Goal: Transaction & Acquisition: Purchase product/service

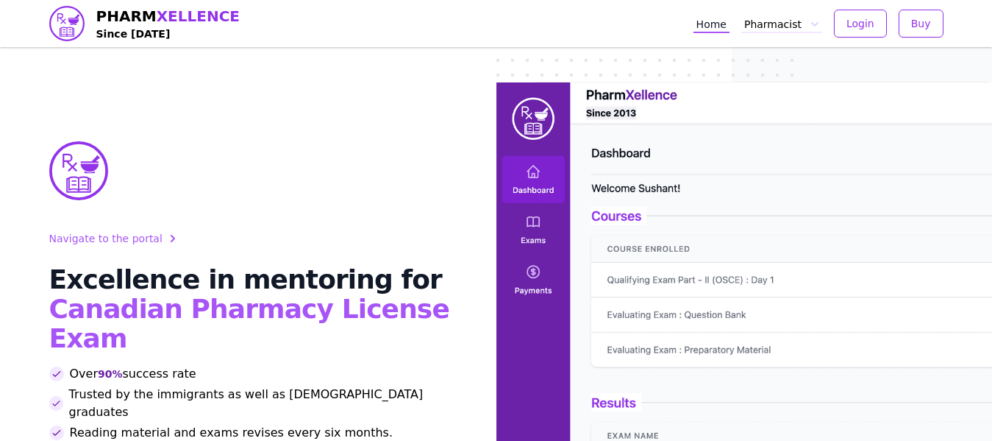
click at [764, 25] on button "Pharmacist" at bounding box center [782, 23] width 81 height 19
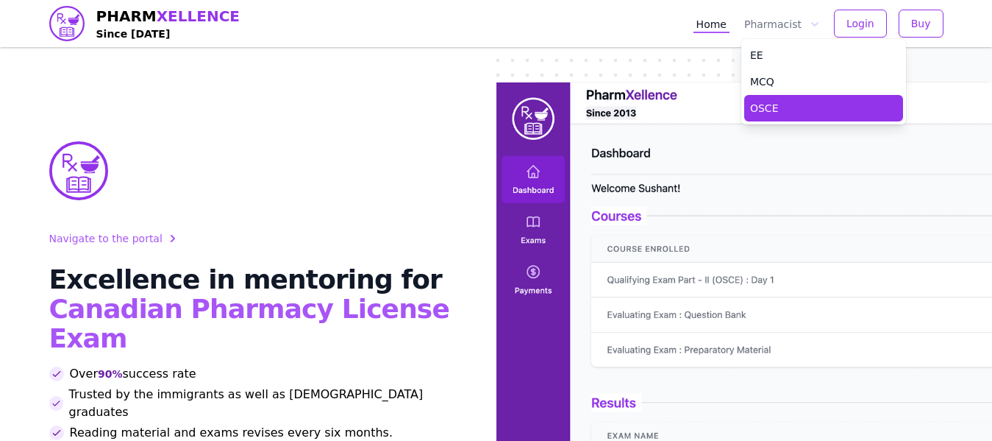
click at [788, 107] on link "OSCE" at bounding box center [823, 108] width 159 height 26
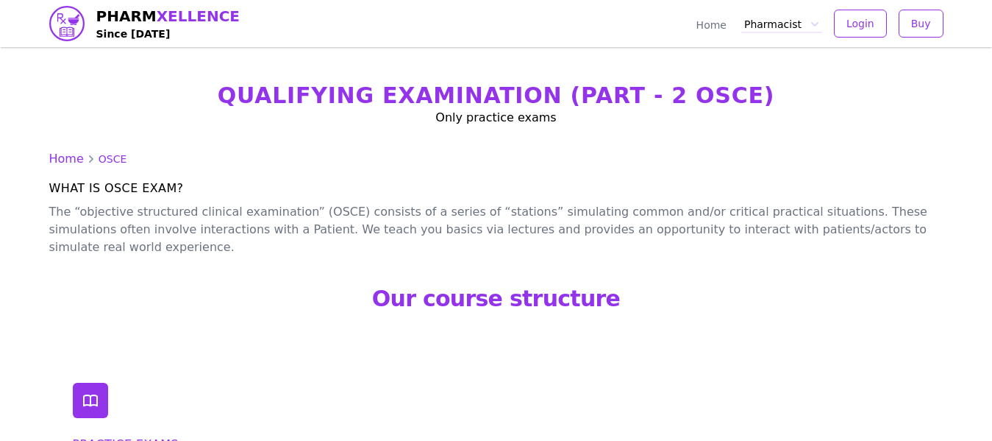
click at [786, 26] on button "Pharmacist" at bounding box center [782, 23] width 81 height 19
click at [476, 104] on h1 "Qualifying Examination (Part - 2 OSCE)" at bounding box center [496, 95] width 895 height 26
click at [88, 391] on icon at bounding box center [91, 400] width 18 height 18
click at [863, 21] on span "Login" at bounding box center [861, 23] width 28 height 15
click at [925, 26] on span "Buy" at bounding box center [921, 23] width 20 height 15
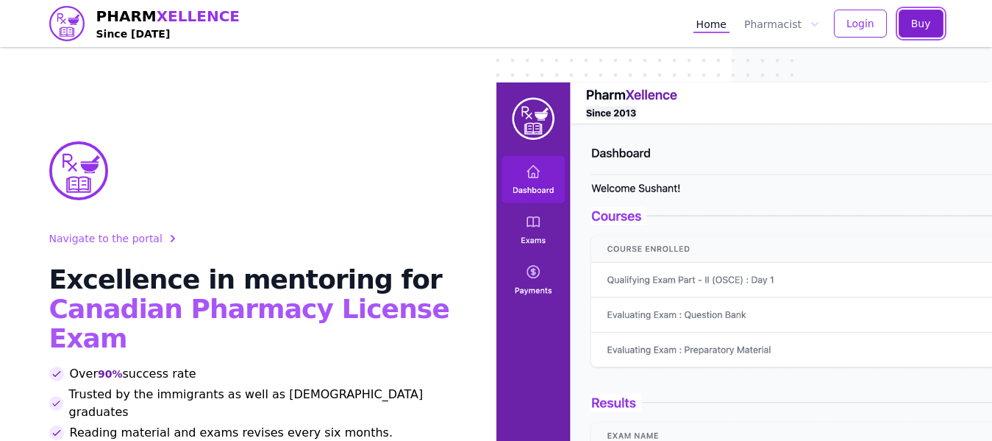
click at [914, 18] on span "Buy" at bounding box center [921, 23] width 20 height 15
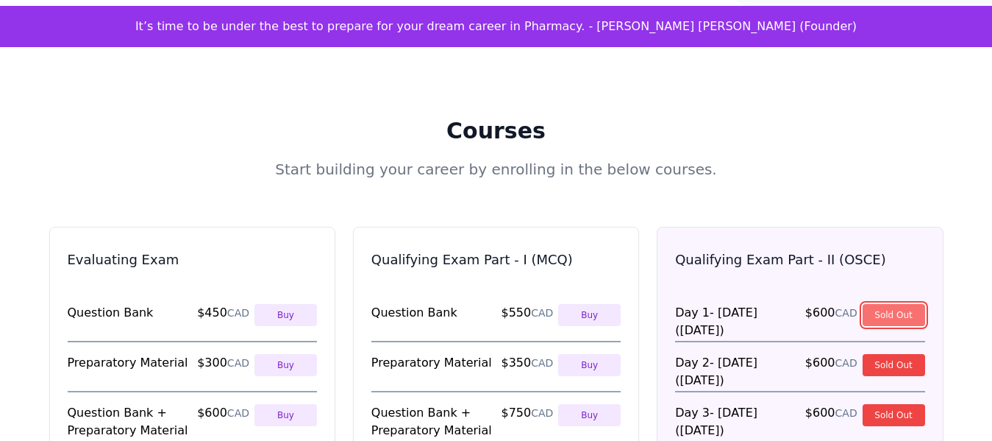
click at [892, 304] on button "Sold Out" at bounding box center [894, 315] width 63 height 22
click at [887, 354] on button "Sold Out" at bounding box center [894, 365] width 63 height 22
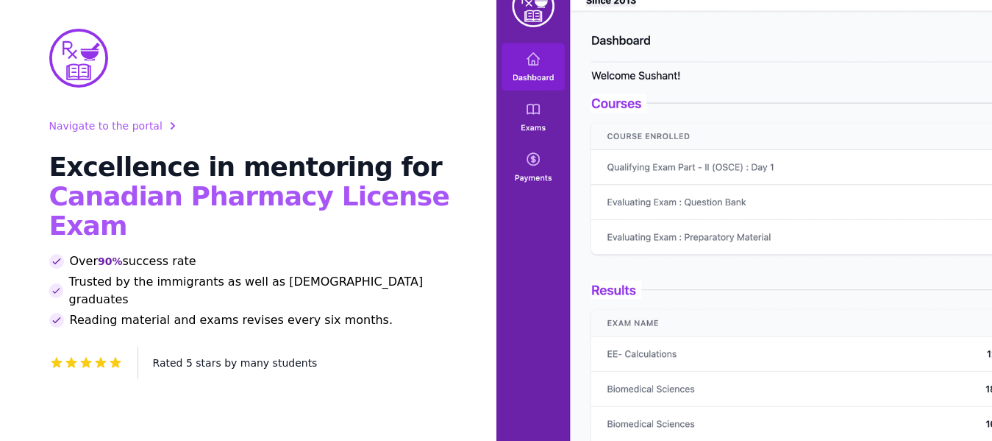
scroll to position [74, 0]
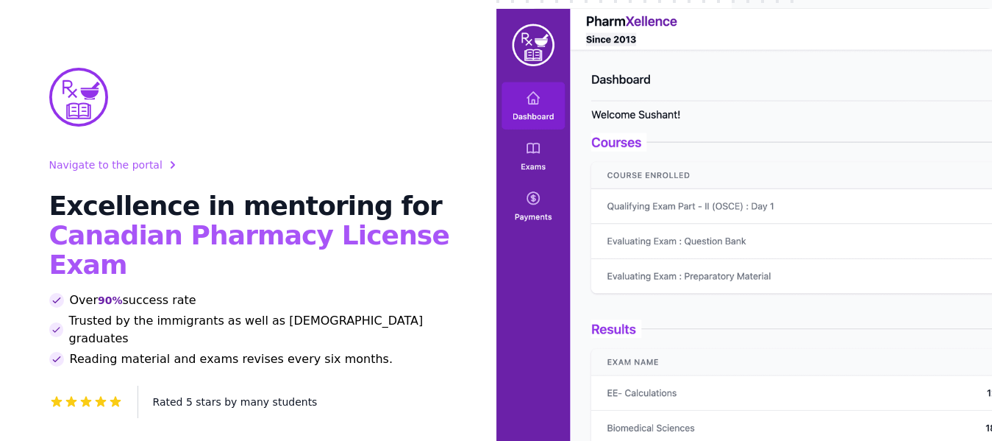
drag, startPoint x: 132, startPoint y: 168, endPoint x: 124, endPoint y: 234, distance: 65.9
click at [132, 182] on div "Navigate to the portal Excellence in mentoring for Canadian Pharmacy License Ex…" at bounding box center [255, 287] width 412 height 262
click at [124, 235] on span "Canadian Pharmacy License Exam" at bounding box center [249, 250] width 400 height 60
click at [129, 291] on span "Over 90% success rate" at bounding box center [133, 300] width 127 height 18
click at [180, 396] on span "Rated 5 stars by many students" at bounding box center [235, 402] width 165 height 12
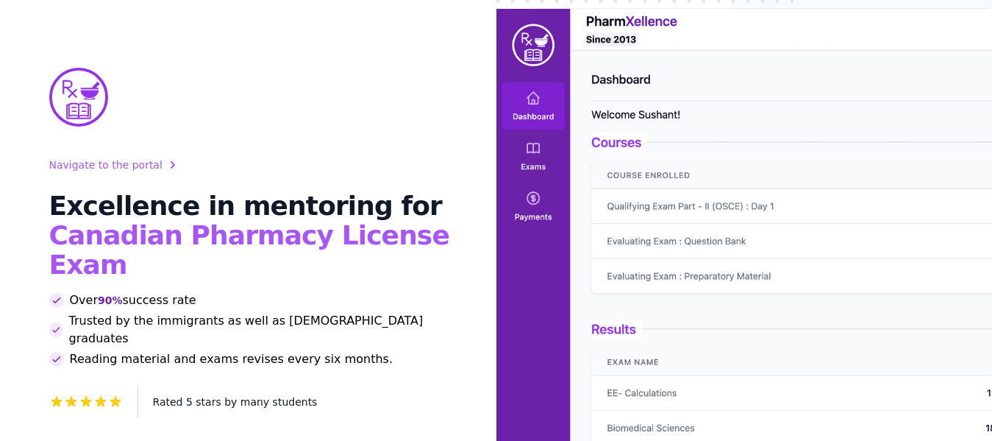
click at [603, 110] on img at bounding box center [745, 260] width 497 height 503
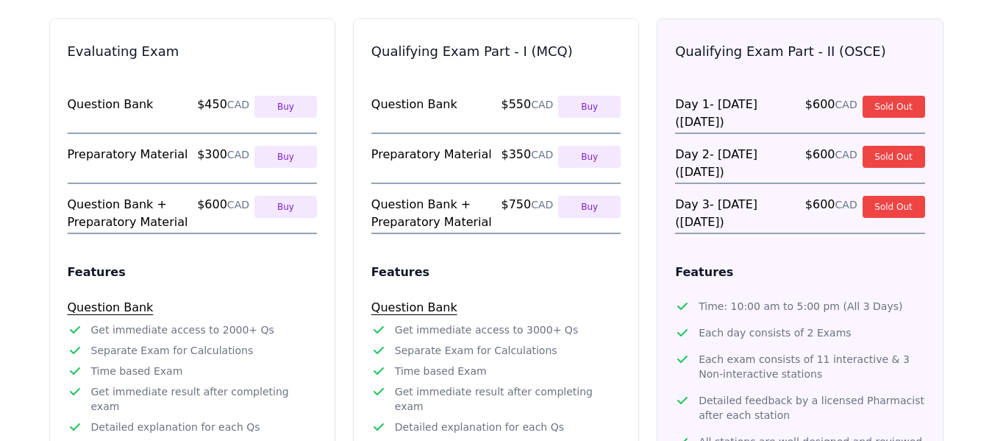
scroll to position [809, 0]
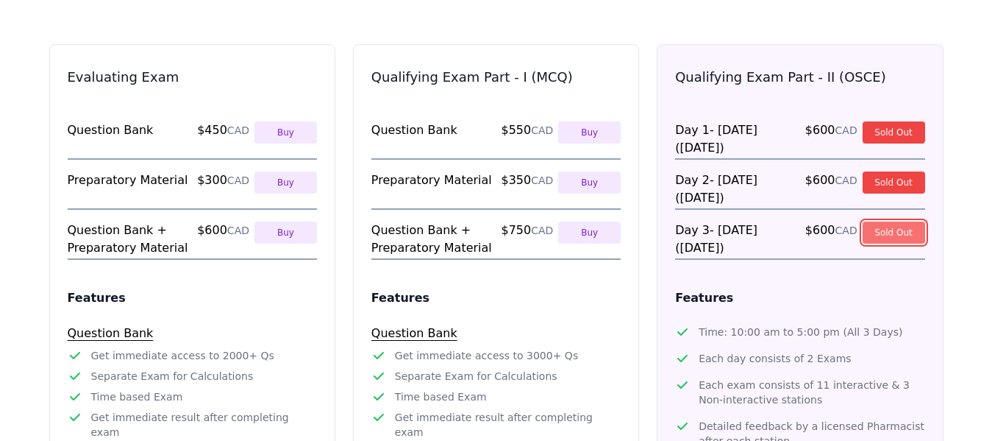
click at [905, 221] on button "Sold Out" at bounding box center [894, 232] width 63 height 22
click at [892, 171] on button "Sold Out" at bounding box center [894, 182] width 63 height 22
click at [887, 121] on li "Day [DATE] - [DATE] ([DATE]) $ 600 CAD Sold Out" at bounding box center [799, 140] width 249 height 38
click at [880, 121] on button "Sold Out" at bounding box center [894, 132] width 63 height 22
click at [881, 171] on button "Sold Out" at bounding box center [894, 182] width 63 height 22
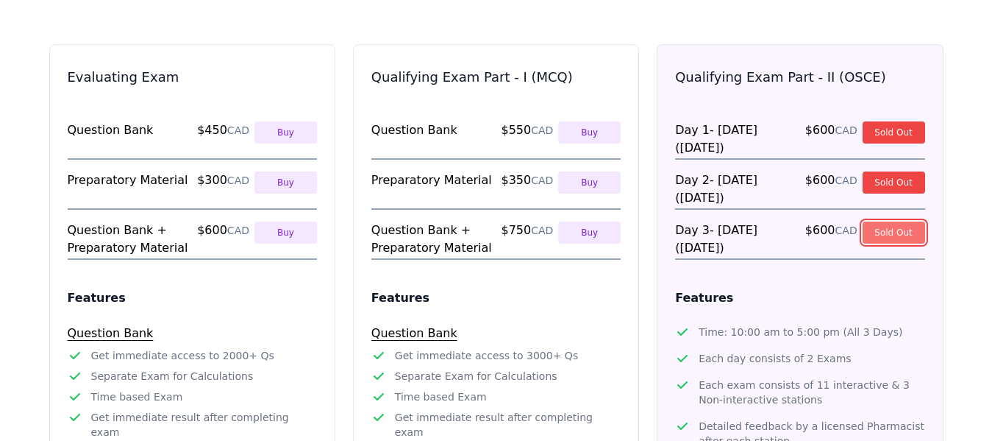
click at [887, 221] on button "Sold Out" at bounding box center [894, 232] width 63 height 22
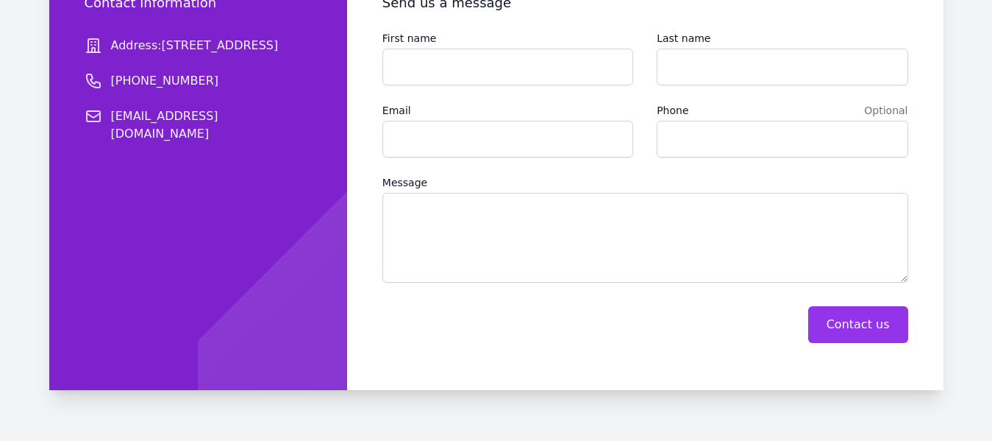
scroll to position [2450, 0]
